Goal: Information Seeking & Learning: Learn about a topic

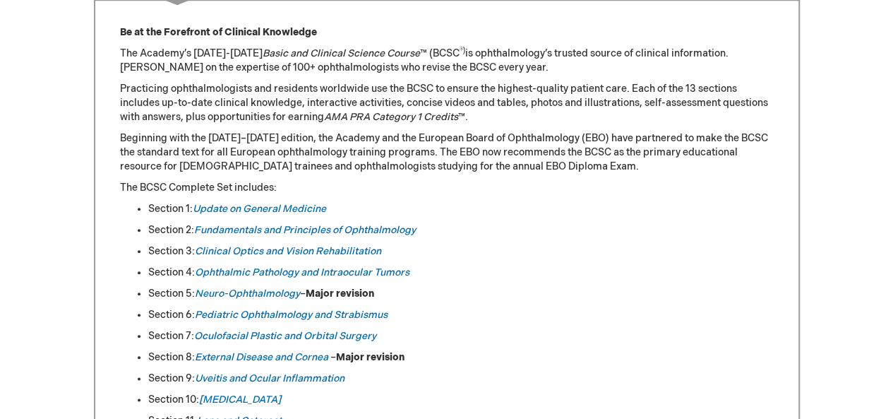
scroll to position [706, 0]
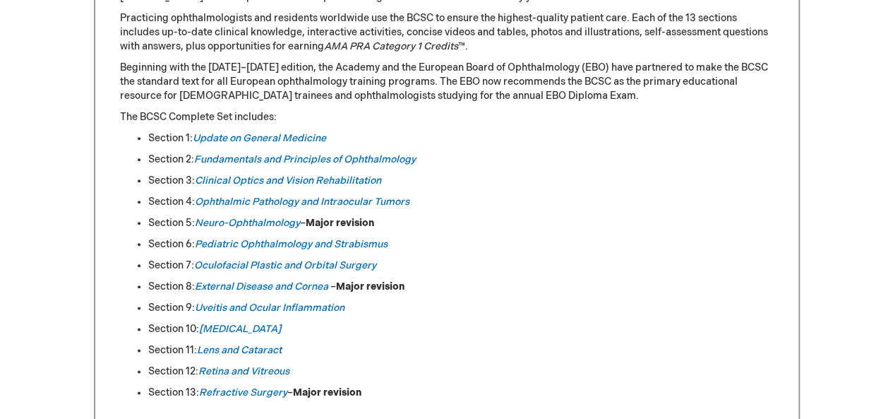
click at [363, 282] on strong "Major revision" at bounding box center [370, 286] width 68 height 12
click at [229, 284] on em "External Disease and Cornea" at bounding box center [261, 286] width 133 height 12
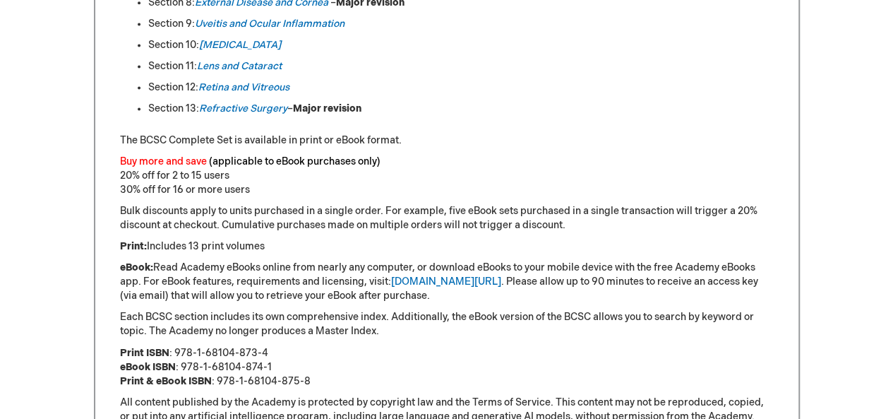
scroll to position [846, 0]
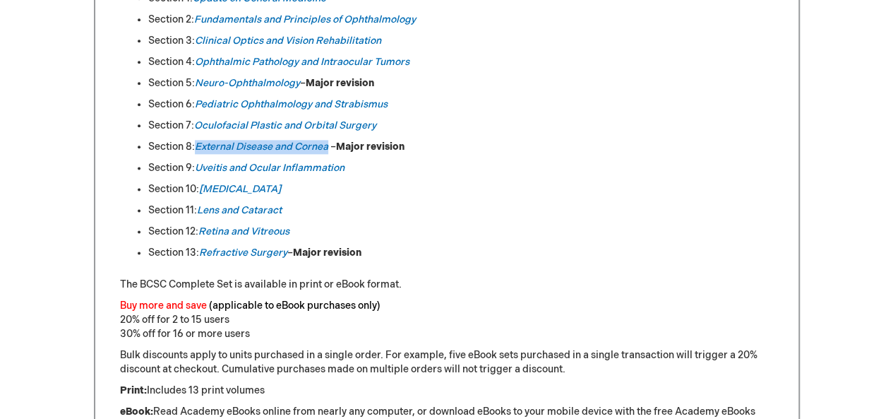
drag, startPoint x: 196, startPoint y: 135, endPoint x: 329, endPoint y: 136, distance: 132.7
click at [329, 136] on ul "Section 1: Update on General Medicine Section 2: Fundamentals and Principles of…" at bounding box center [447, 126] width 654 height 268
copy em "External Disease and Cornea"
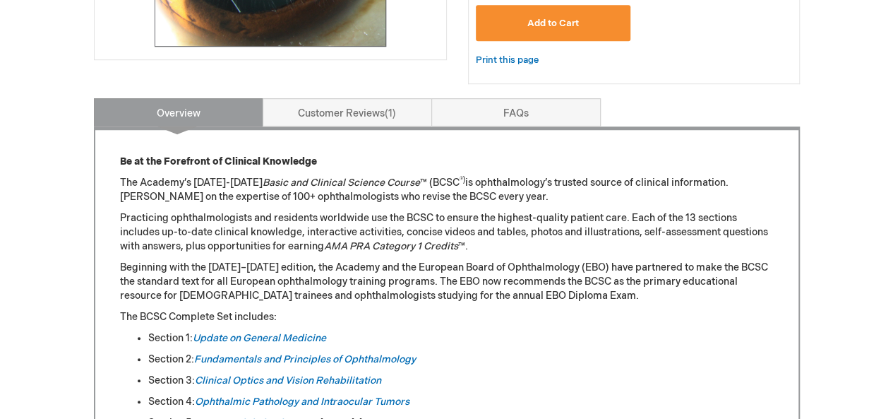
scroll to position [281, 0]
